Goal: Task Accomplishment & Management: Manage account settings

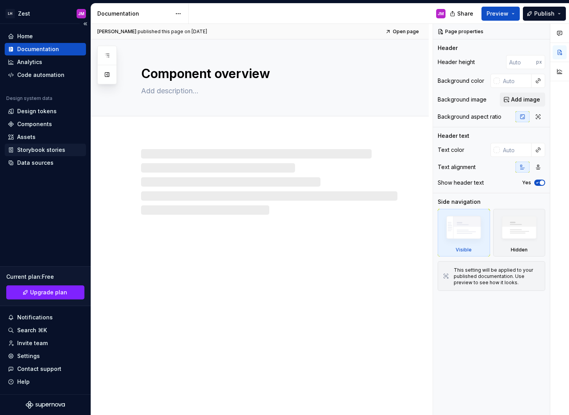
type textarea "*"
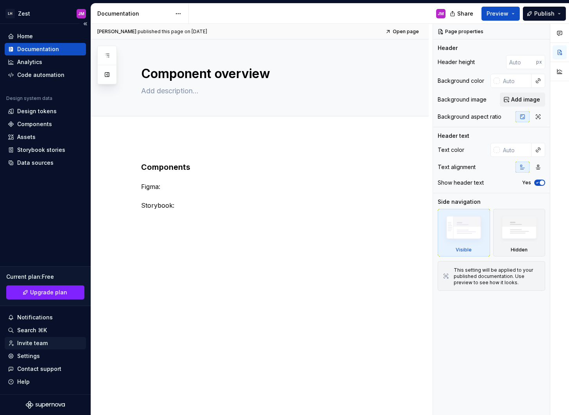
click at [45, 344] on div "Invite team" at bounding box center [32, 343] width 30 height 8
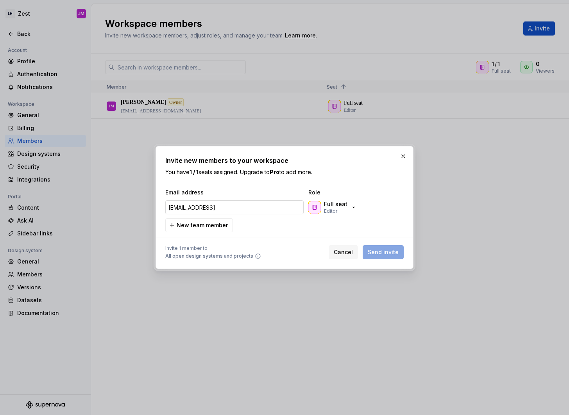
click at [255, 208] on input "lichelle@lindushealth.coim" at bounding box center [234, 207] width 138 height 14
type input "lichelle@lindushealth.com"
click at [337, 207] on p "Full seat" at bounding box center [335, 204] width 23 height 8
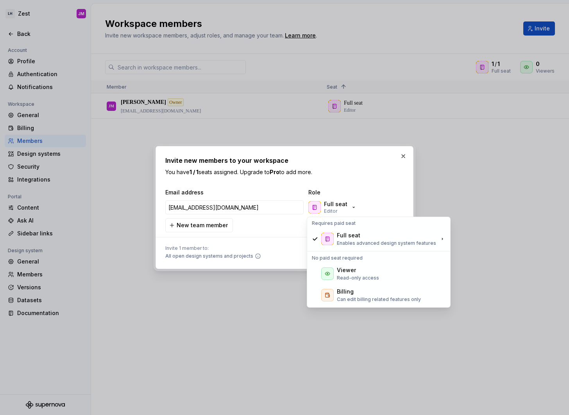
click at [363, 187] on div "Invite new members to your workspace You have 1 / 1 seats assigned. Upgrade to …" at bounding box center [284, 207] width 238 height 103
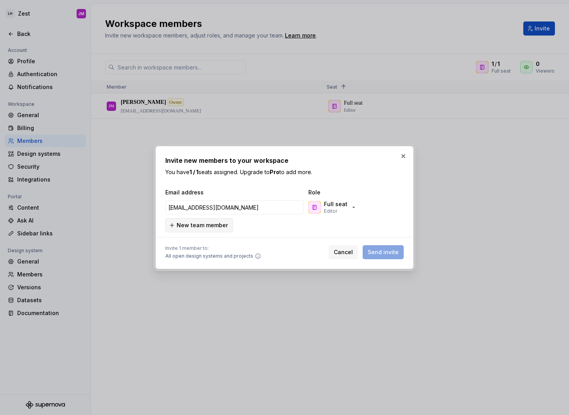
click at [194, 223] on span "New team member" at bounding box center [202, 225] width 51 height 8
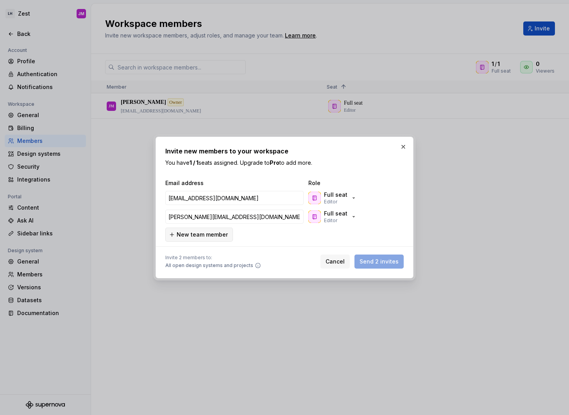
type input "erick@lindushealth.com"
click at [195, 237] on span "New team member" at bounding box center [202, 235] width 51 height 8
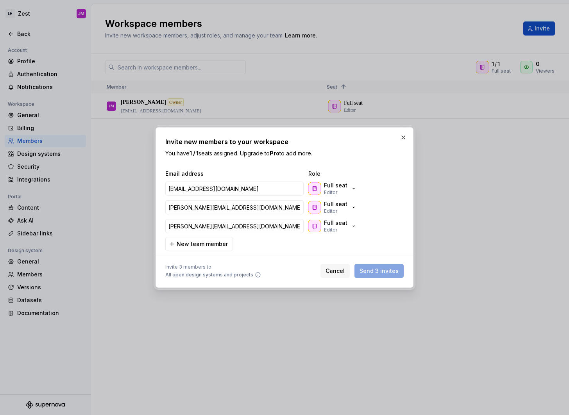
type input "polina@lindushealth.com"
click at [387, 273] on div "Cancel Send 3 invites" at bounding box center [361, 271] width 83 height 14
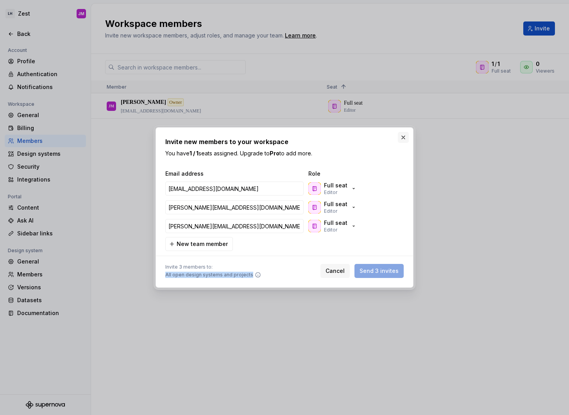
click at [405, 137] on button "button" at bounding box center [403, 137] width 11 height 11
click at [394, 226] on button "button" at bounding box center [395, 225] width 14 height 14
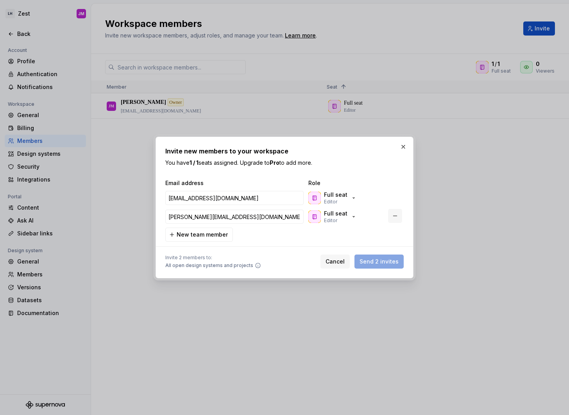
click at [395, 214] on button "button" at bounding box center [395, 216] width 14 height 14
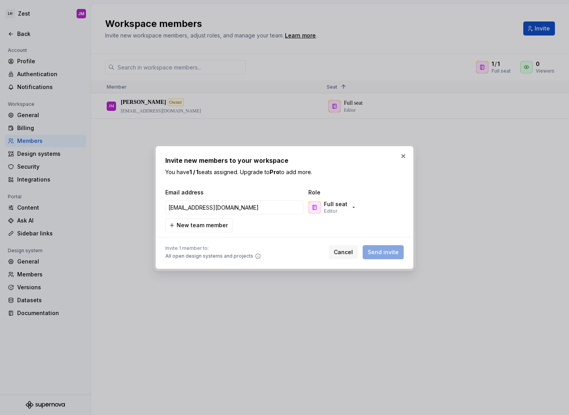
click at [389, 254] on div "Cancel Send invite" at bounding box center [365, 252] width 75 height 14
click at [350, 210] on icon "button" at bounding box center [353, 207] width 6 height 6
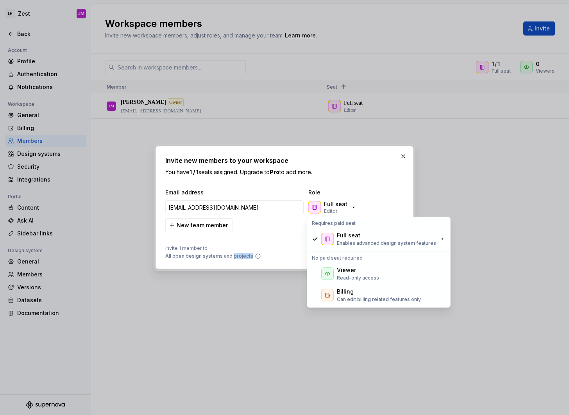
click at [357, 275] on p "Read-only access" at bounding box center [358, 278] width 42 height 6
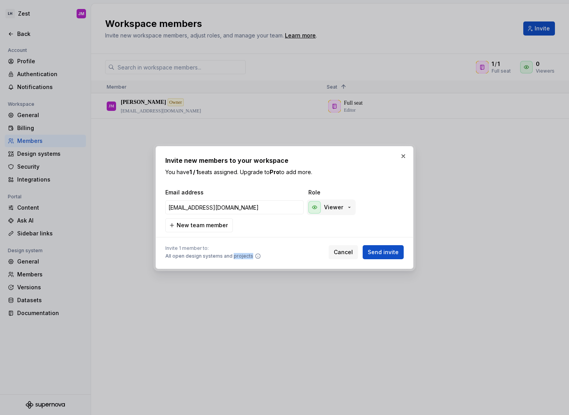
click at [348, 206] on icon "button" at bounding box center [349, 207] width 6 height 6
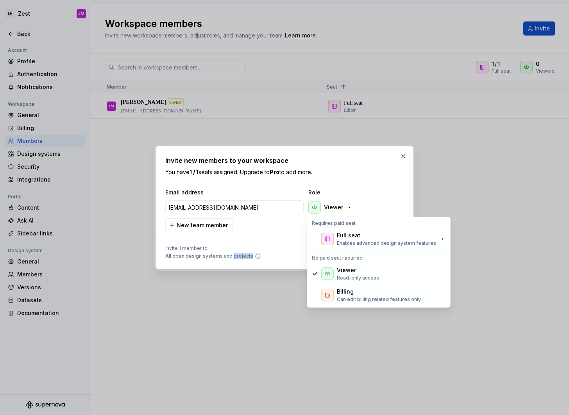
click at [342, 245] on p "Enables advanced design system features" at bounding box center [386, 243] width 99 height 6
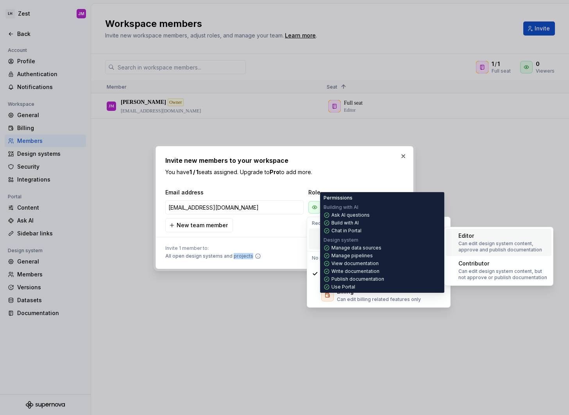
click at [521, 239] on div "Editor" at bounding box center [503, 236] width 90 height 8
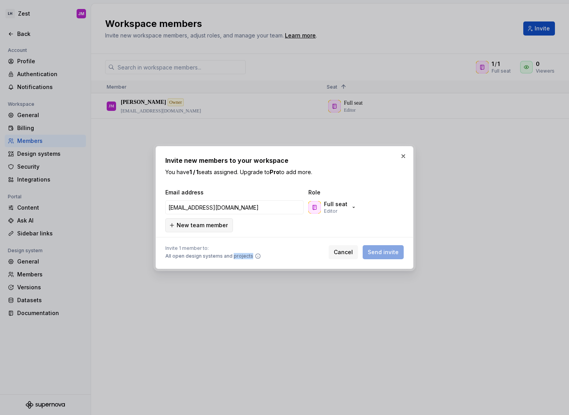
click at [215, 228] on span "New team member" at bounding box center [202, 225] width 51 height 8
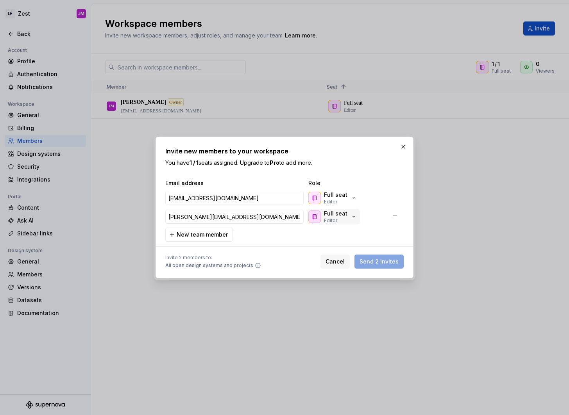
type input "[PERSON_NAME][EMAIL_ADDRESS][DOMAIN_NAME]"
click at [346, 215] on div "Full seat Editor" at bounding box center [332, 217] width 48 height 14
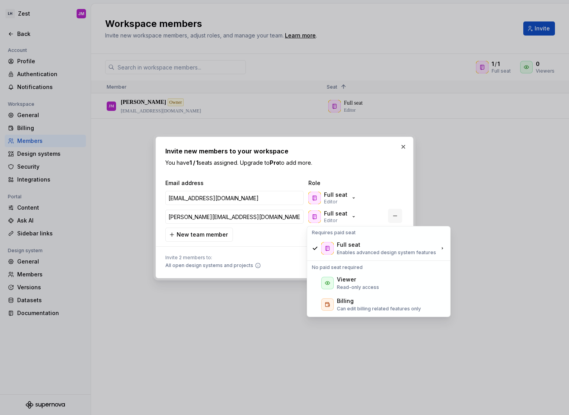
click at [400, 218] on button "button" at bounding box center [395, 216] width 14 height 14
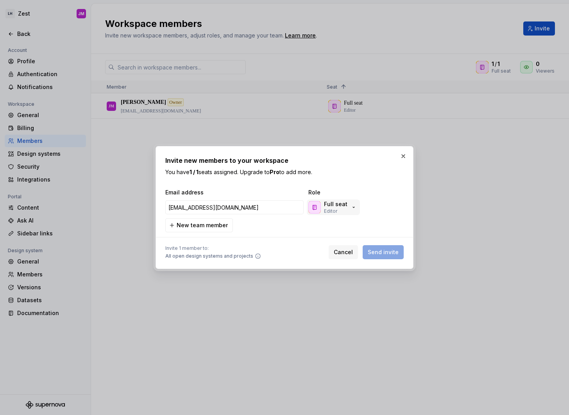
click at [351, 208] on icon "button" at bounding box center [353, 207] width 6 height 6
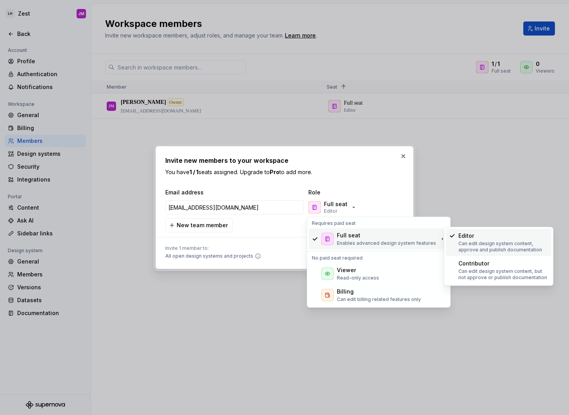
click at [468, 240] on div "Editor Can edit design system content, approve and publish documentation" at bounding box center [503, 242] width 90 height 21
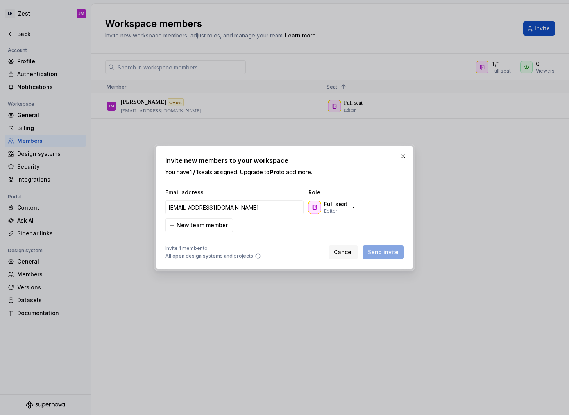
click at [387, 248] on div "Cancel Send invite" at bounding box center [365, 252] width 75 height 14
click at [402, 157] on button "button" at bounding box center [403, 156] width 11 height 11
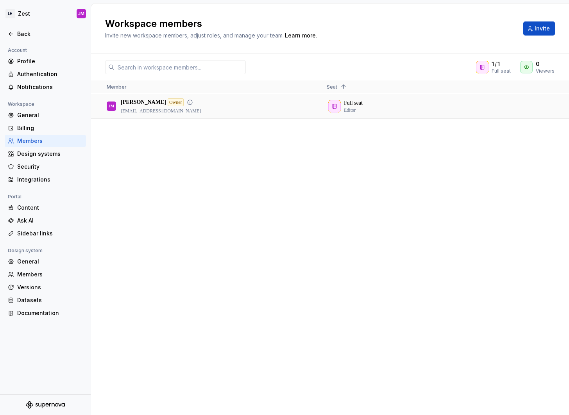
click at [178, 109] on p "jordan@lindushealth.com" at bounding box center [161, 111] width 80 height 6
click at [341, 105] on div "Full seat Editor" at bounding box center [429, 106] width 207 height 24
click at [349, 104] on div "Full seat Editor" at bounding box center [429, 106] width 207 height 24
click at [25, 32] on div "Back" at bounding box center [50, 34] width 66 height 8
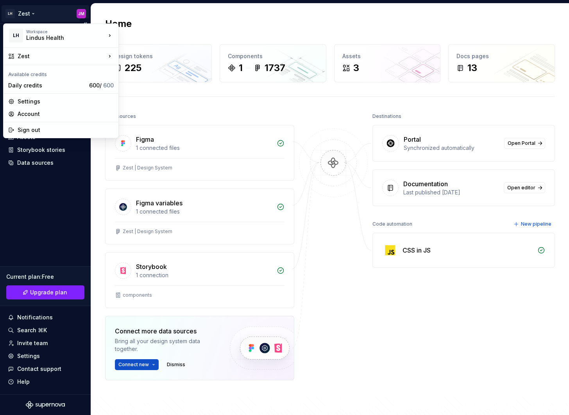
click at [29, 16] on html "LH Zest JM Home Documentation Analytics Code automation Design system data Desi…" at bounding box center [284, 207] width 569 height 415
click at [36, 132] on div "Sign out" at bounding box center [66, 130] width 96 height 8
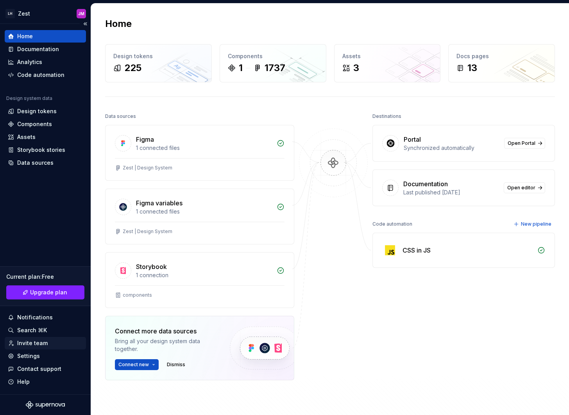
click at [50, 341] on div "Invite team" at bounding box center [45, 343] width 75 height 8
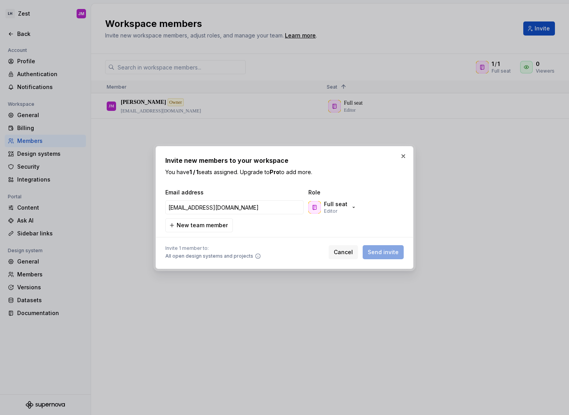
click at [382, 252] on div "Cancel Send invite" at bounding box center [365, 252] width 75 height 14
click at [347, 207] on div "Full seat Editor" at bounding box center [332, 207] width 48 height 14
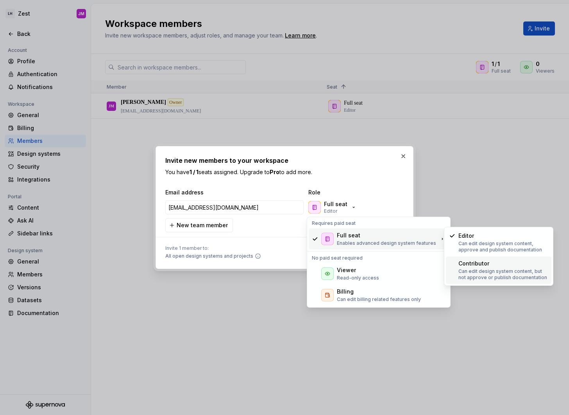
click at [483, 271] on p "Can edit design system content, but not approve or publish documentation" at bounding box center [503, 274] width 90 height 12
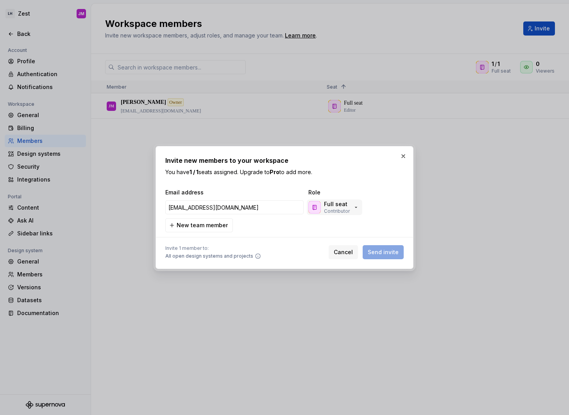
click at [351, 207] on div "Full seat Contributor" at bounding box center [333, 207] width 51 height 14
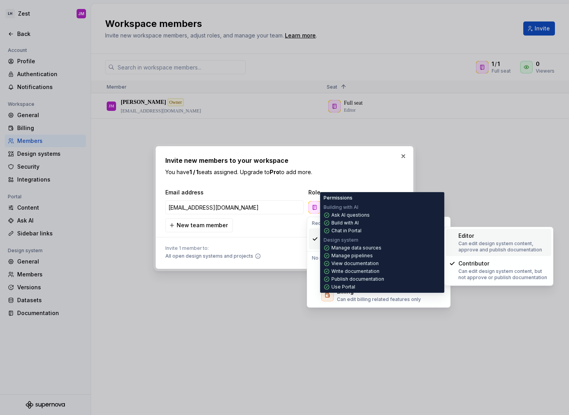
click at [504, 243] on p "Can edit design system content, approve and publish documentation" at bounding box center [503, 247] width 90 height 12
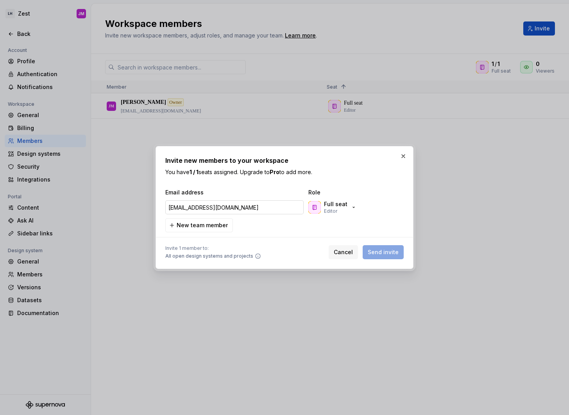
click at [234, 209] on input "[EMAIL_ADDRESS][DOMAIN_NAME]" at bounding box center [234, 207] width 138 height 14
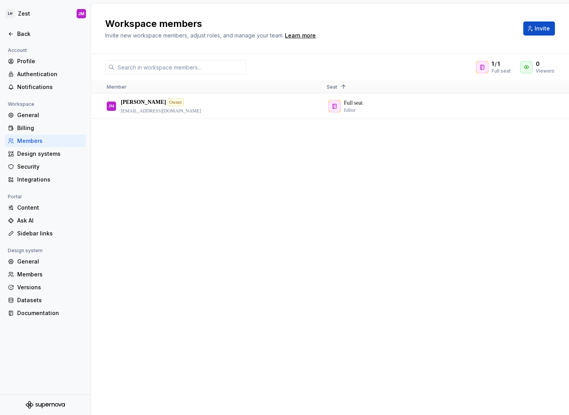
click at [256, 248] on div "JM Jordan Mackie Owner jordan@lindushealth.com Full seat Editor" at bounding box center [330, 254] width 478 height 321
click at [537, 29] on span "Invite" at bounding box center [541, 29] width 15 height 8
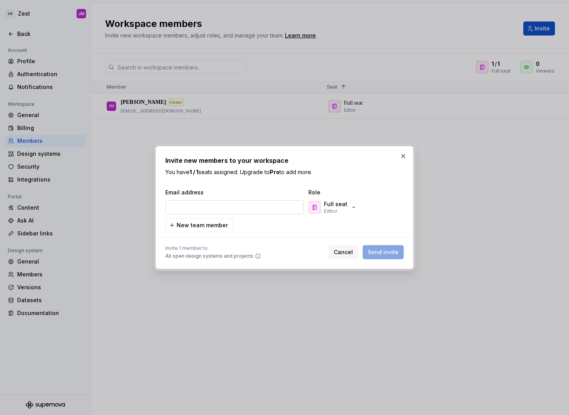
click at [258, 200] on input "email" at bounding box center [234, 207] width 138 height 14
type input "foo@hotmail.com"
click at [387, 252] on div "Cancel Send invite" at bounding box center [365, 252] width 75 height 14
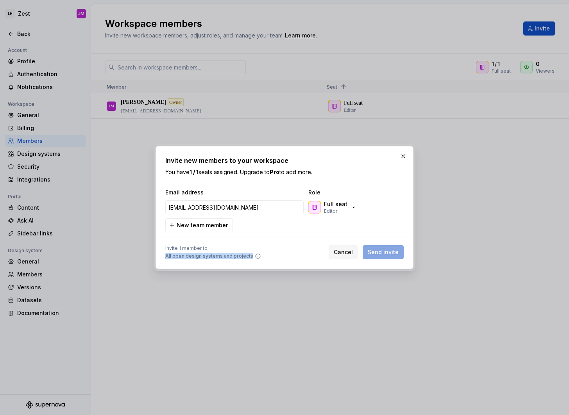
click at [387, 252] on div "Cancel Send invite" at bounding box center [365, 252] width 75 height 14
click at [326, 246] on div "Invite 1 member to: All open design systems and projects Cancel Send invite" at bounding box center [284, 250] width 238 height 17
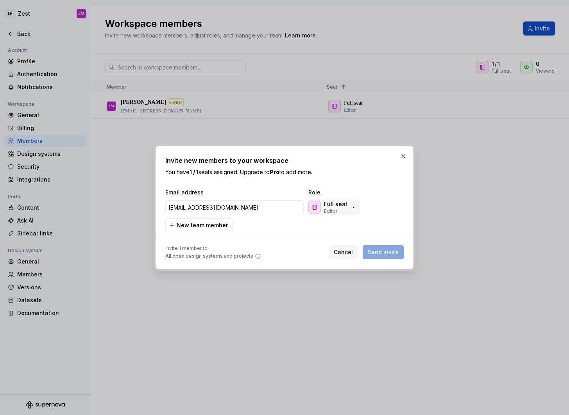
click at [351, 212] on div "Full seat Editor" at bounding box center [332, 207] width 48 height 14
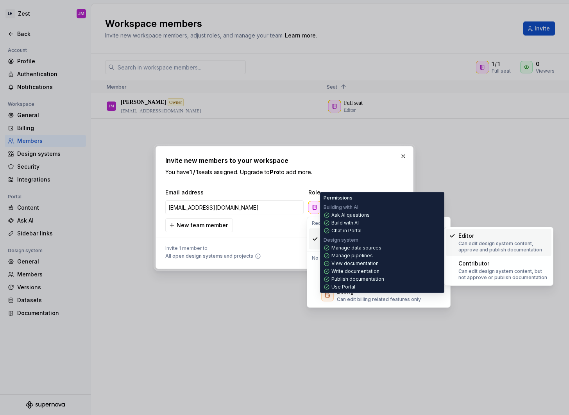
click at [464, 244] on p "Can edit design system content, approve and publish documentation" at bounding box center [503, 247] width 90 height 12
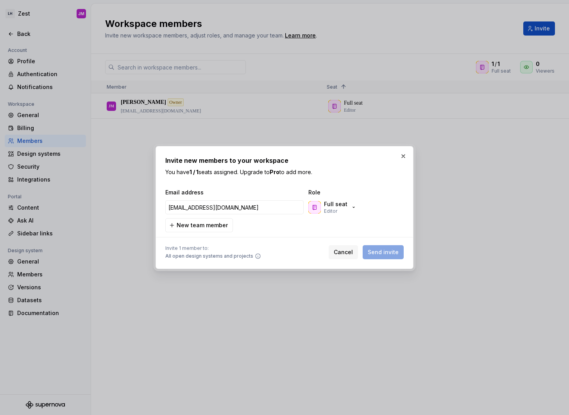
click at [309, 263] on div "Invite new members to your workspace You have 1 / 1 seats assigned. Upgrade to …" at bounding box center [284, 207] width 258 height 123
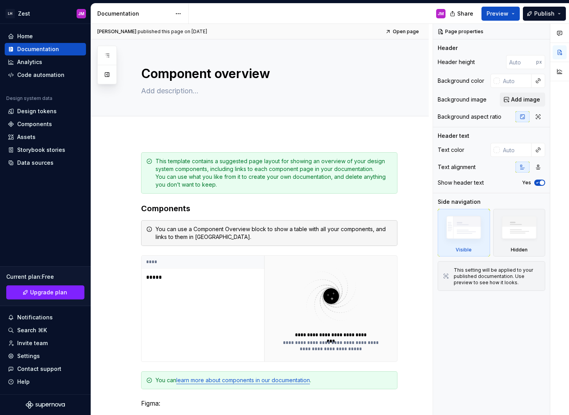
type textarea "*"
